Goal: Information Seeking & Learning: Learn about a topic

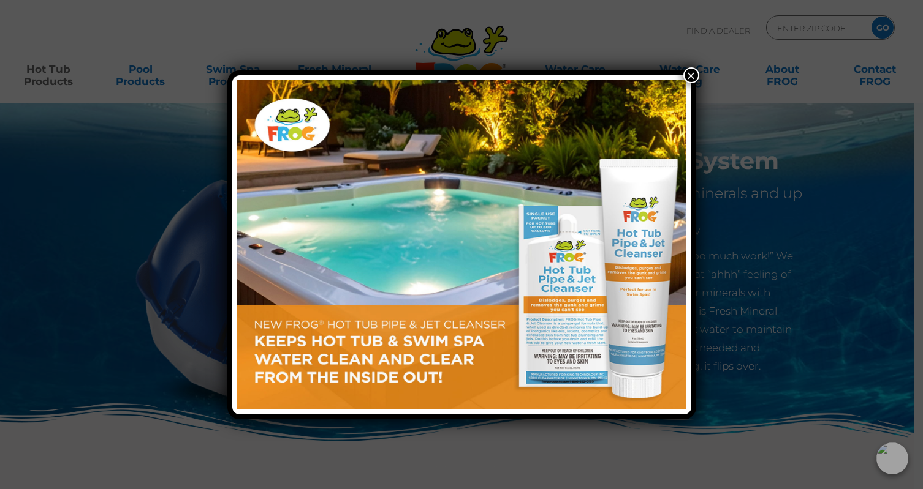
click at [692, 72] on button "×" at bounding box center [691, 75] width 16 height 16
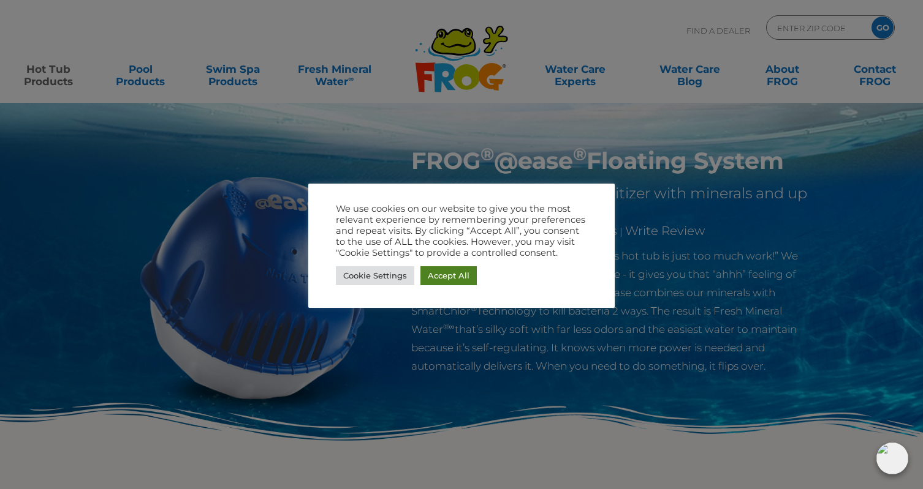
click at [449, 274] on link "Accept All" at bounding box center [448, 275] width 56 height 19
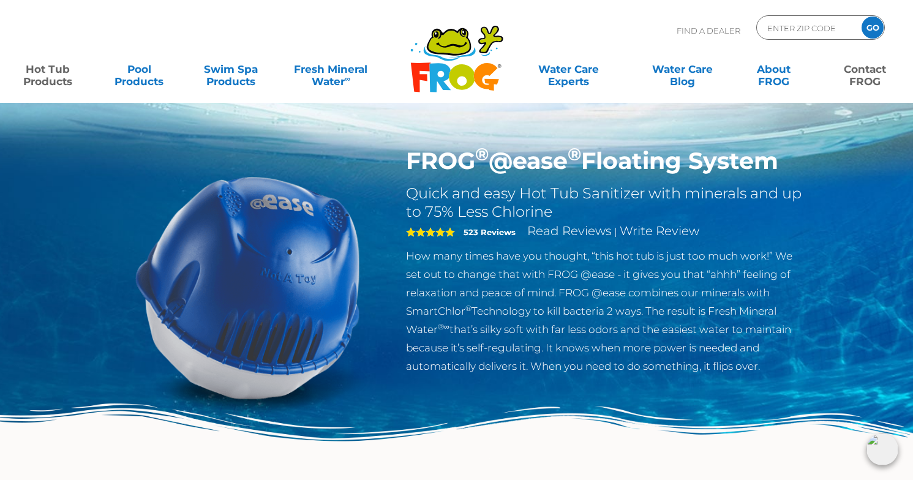
click at [863, 73] on link "Contact FROG" at bounding box center [865, 69] width 71 height 25
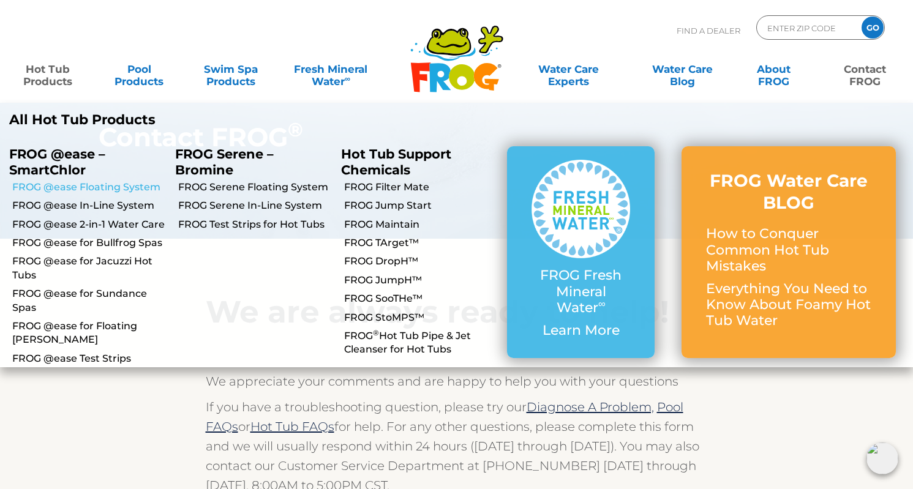
click at [96, 182] on link "FROG @ease Floating System" at bounding box center [89, 187] width 154 height 13
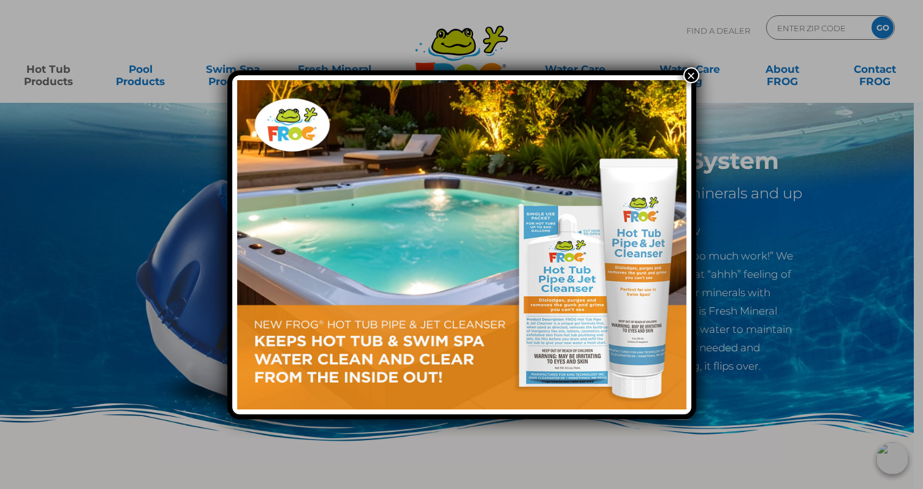
click at [692, 74] on button "×" at bounding box center [691, 75] width 16 height 16
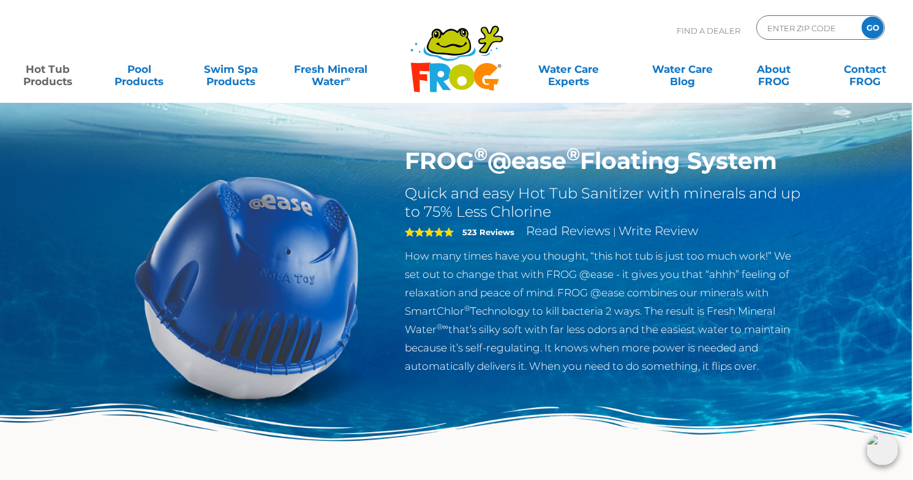
scroll to position [0, 1]
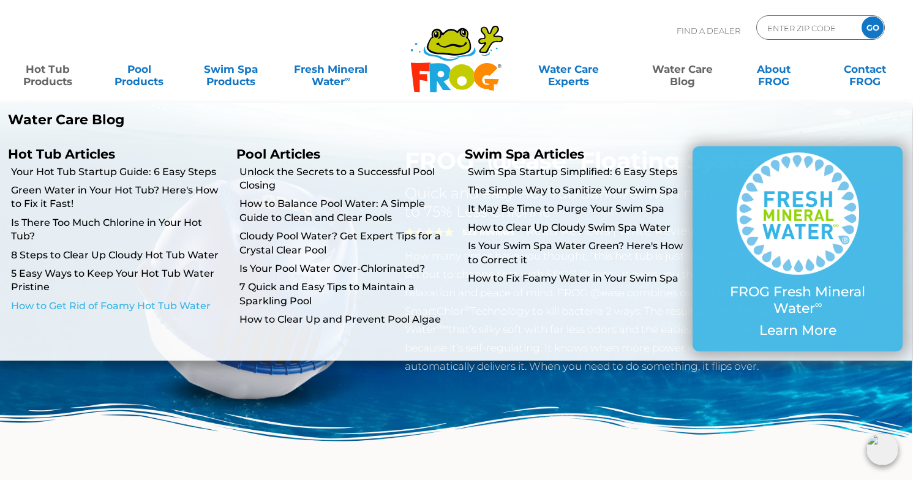
click at [142, 301] on link "How to Get Rid of Foamy Hot Tub Water" at bounding box center [119, 306] width 216 height 13
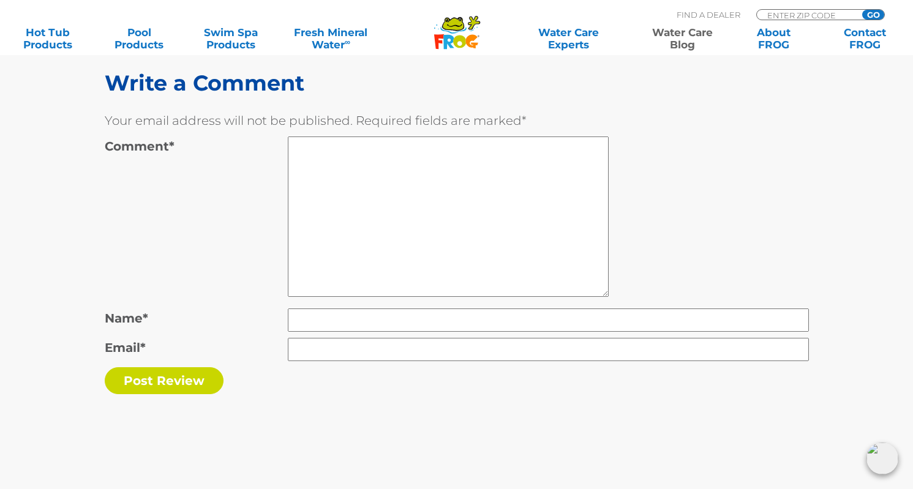
scroll to position [7330, 0]
